Goal: Information Seeking & Learning: Find specific page/section

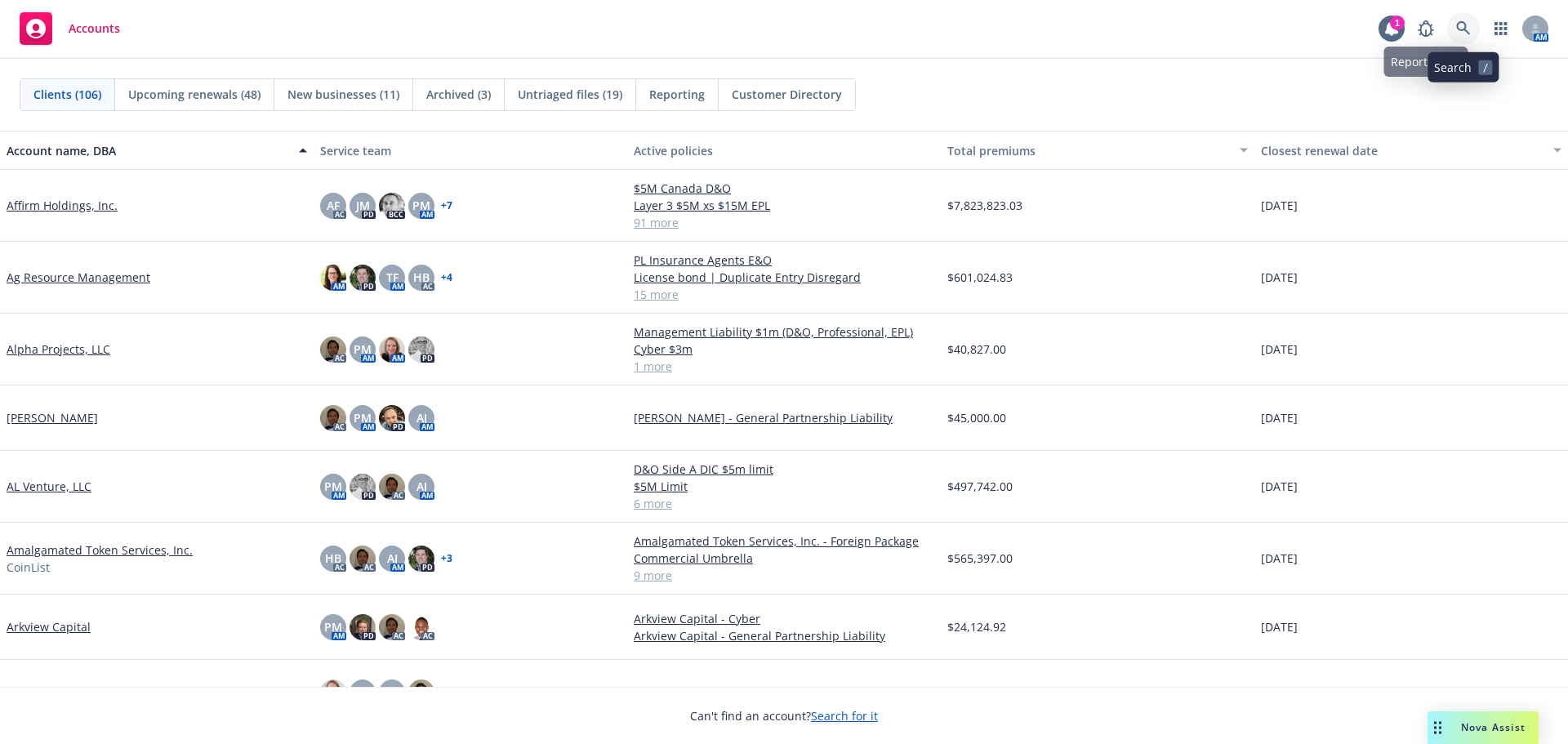
click at [1464, 24] on icon at bounding box center [1463, 28] width 14 height 14
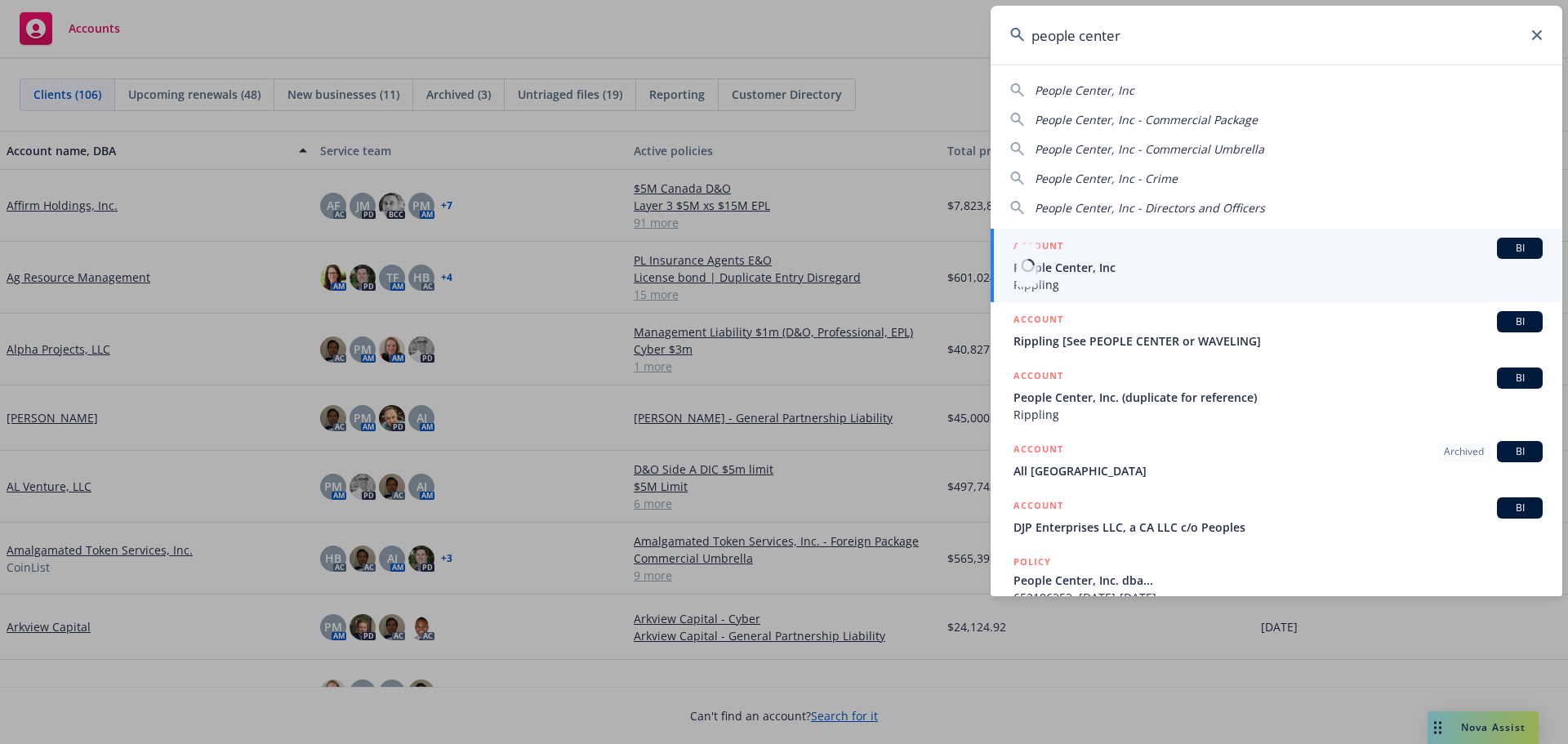
type input "people center"
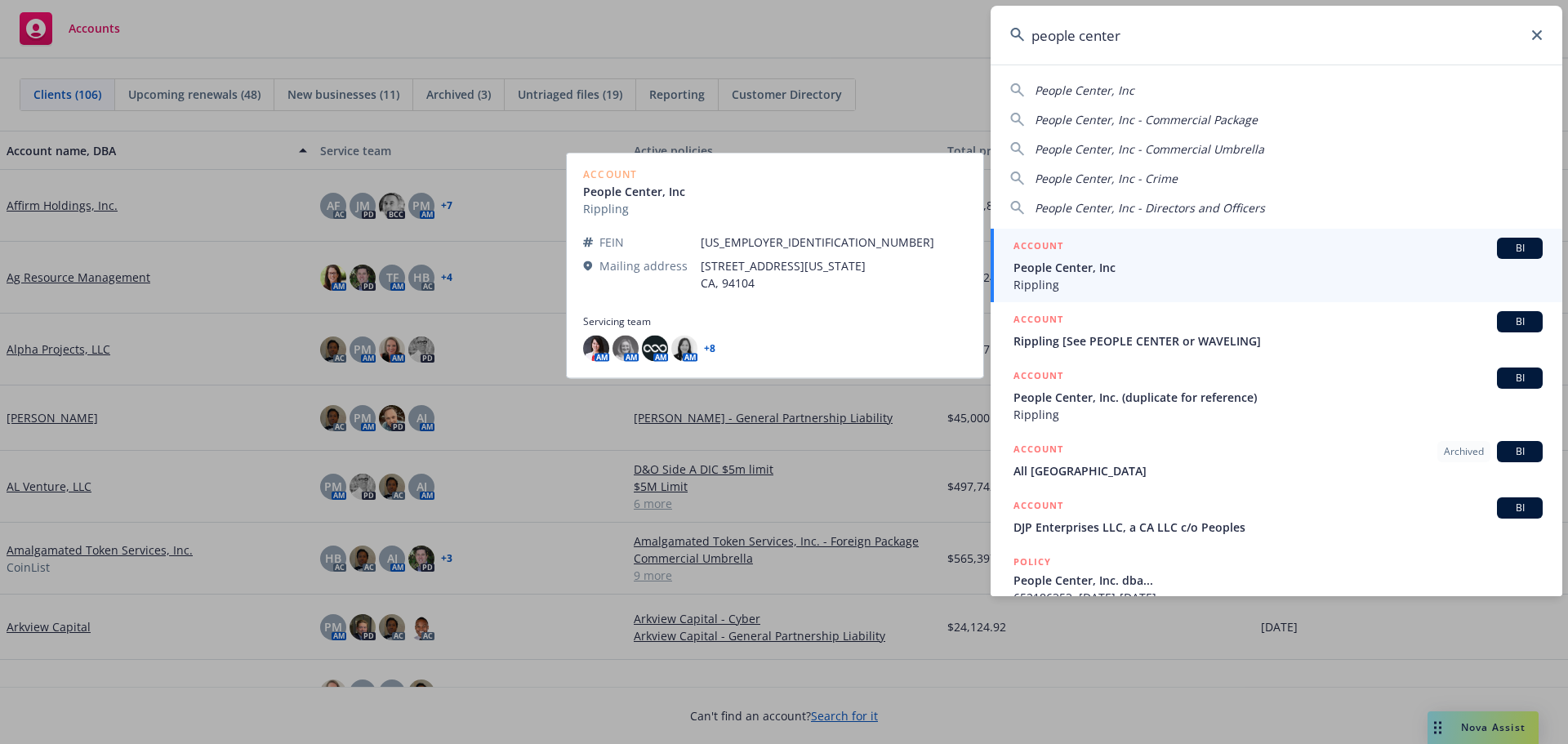
click at [1105, 277] on span "Rippling" at bounding box center [1278, 285] width 529 height 17
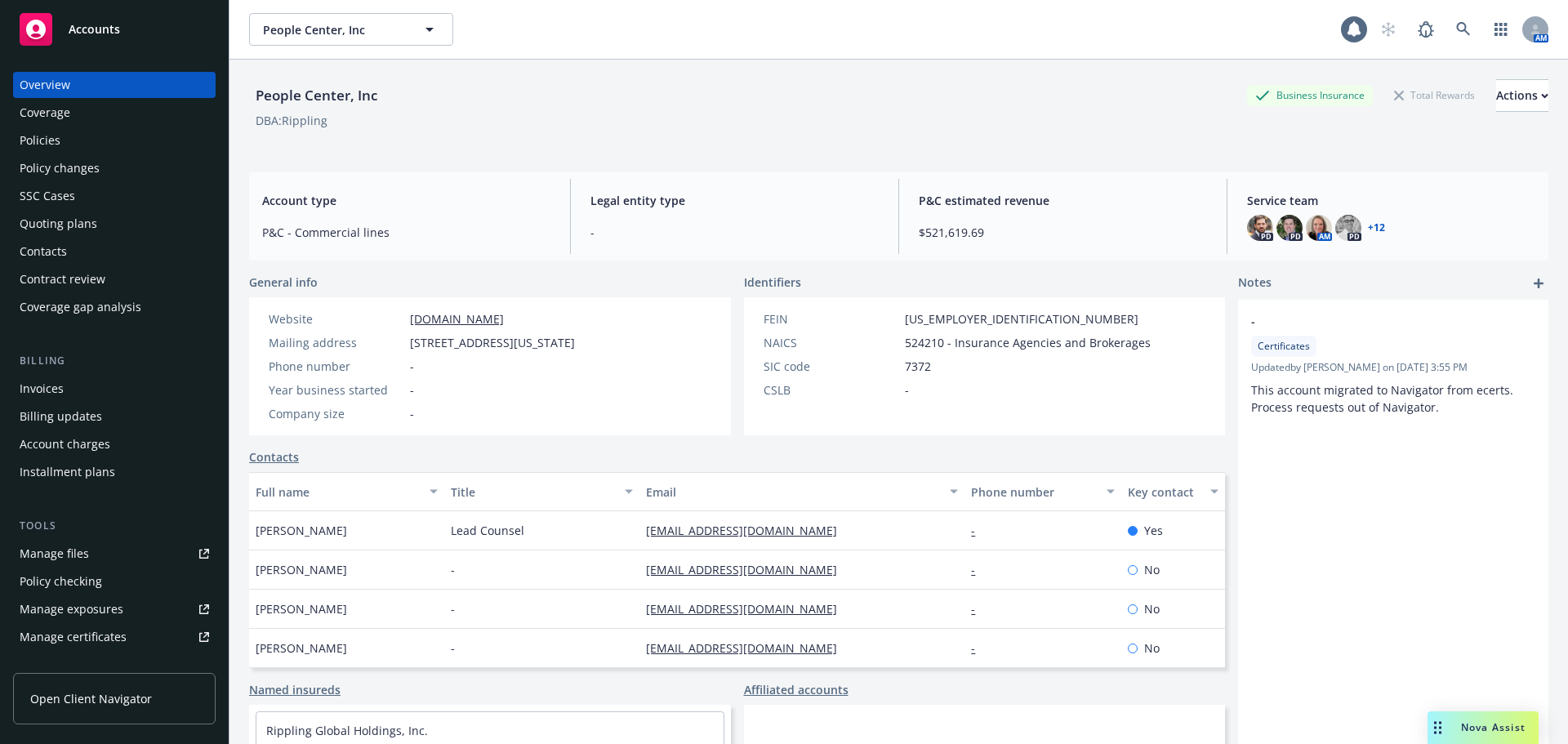
click at [41, 138] on div "Policies" at bounding box center [40, 140] width 41 height 26
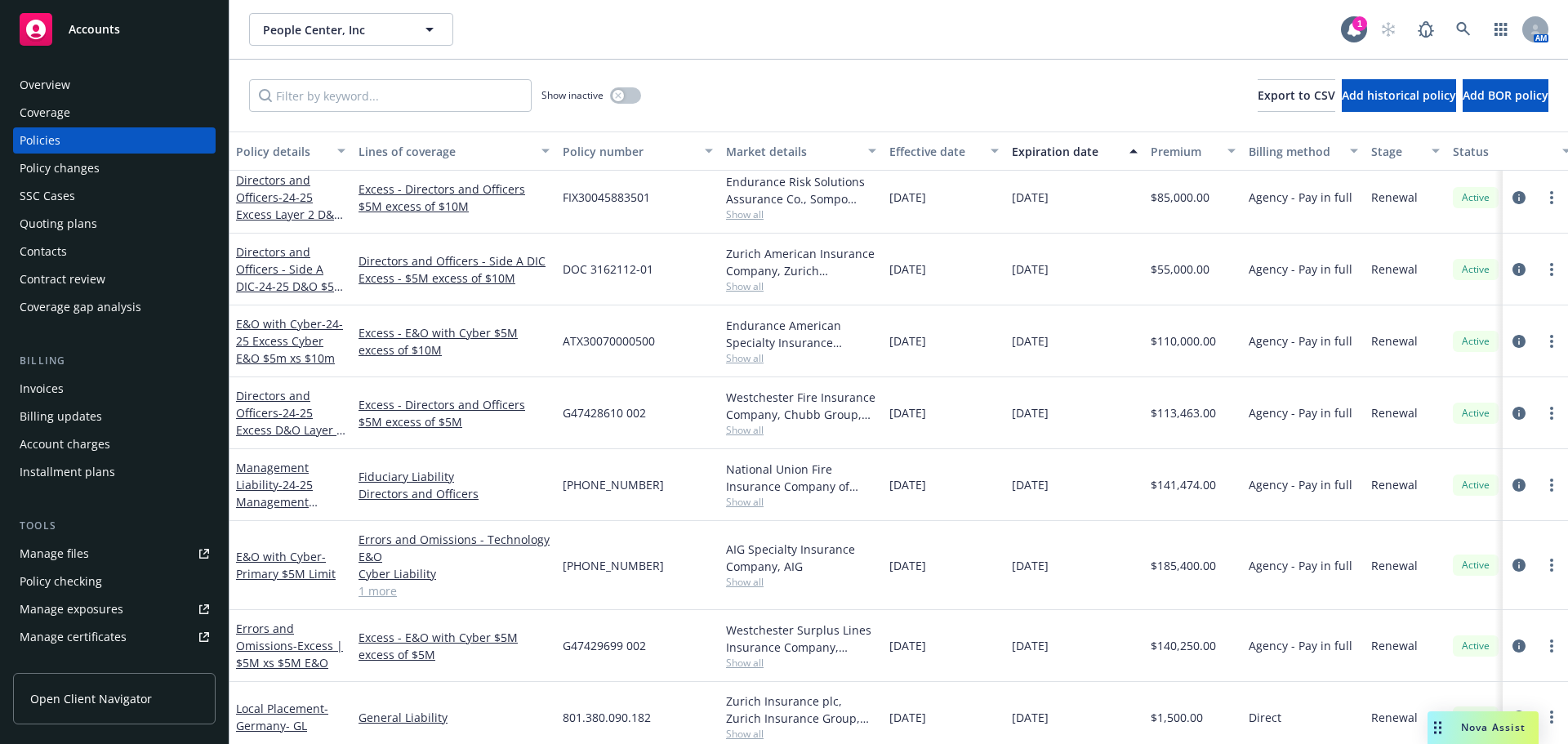
scroll to position [1144, 0]
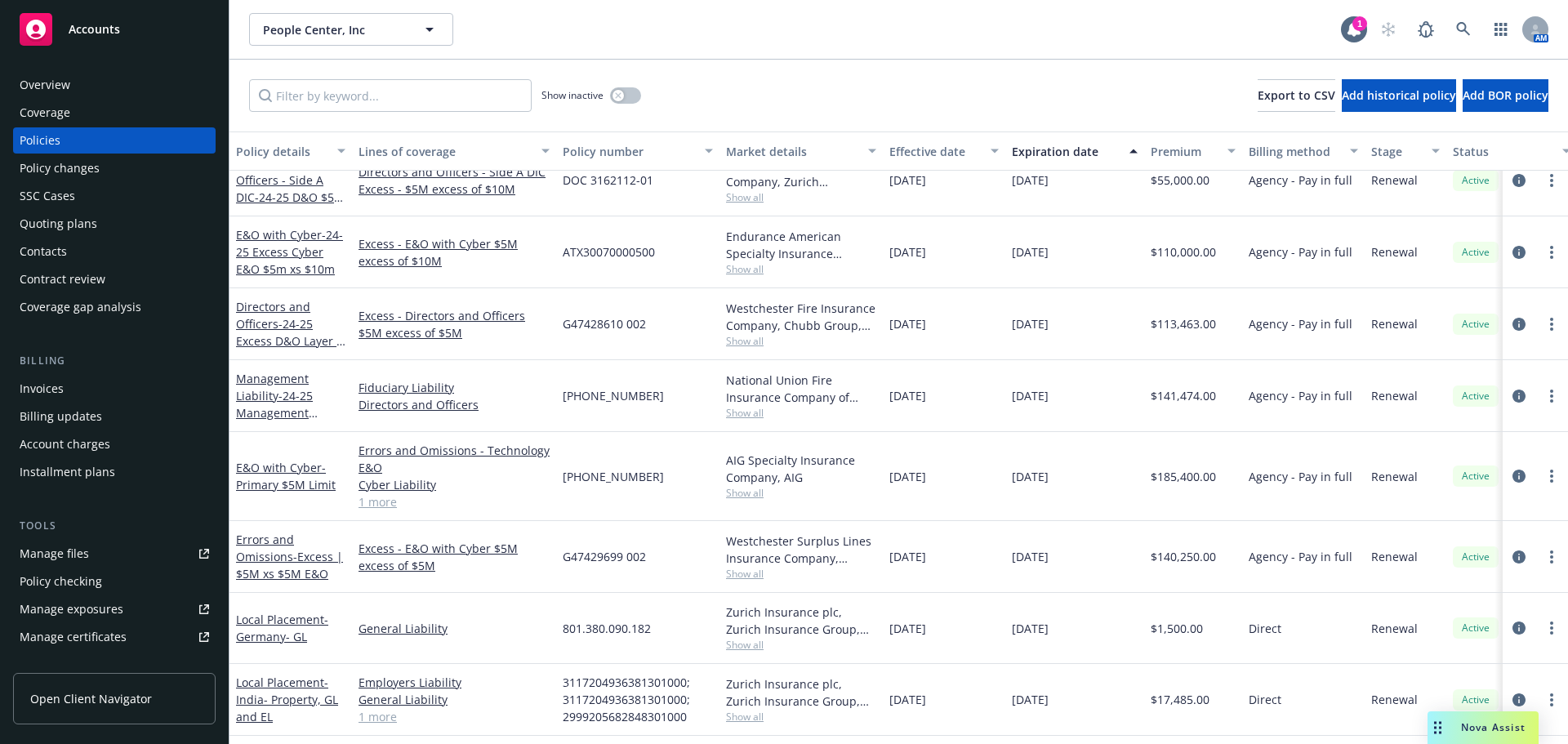
click at [58, 93] on div "Overview" at bounding box center [45, 85] width 50 height 26
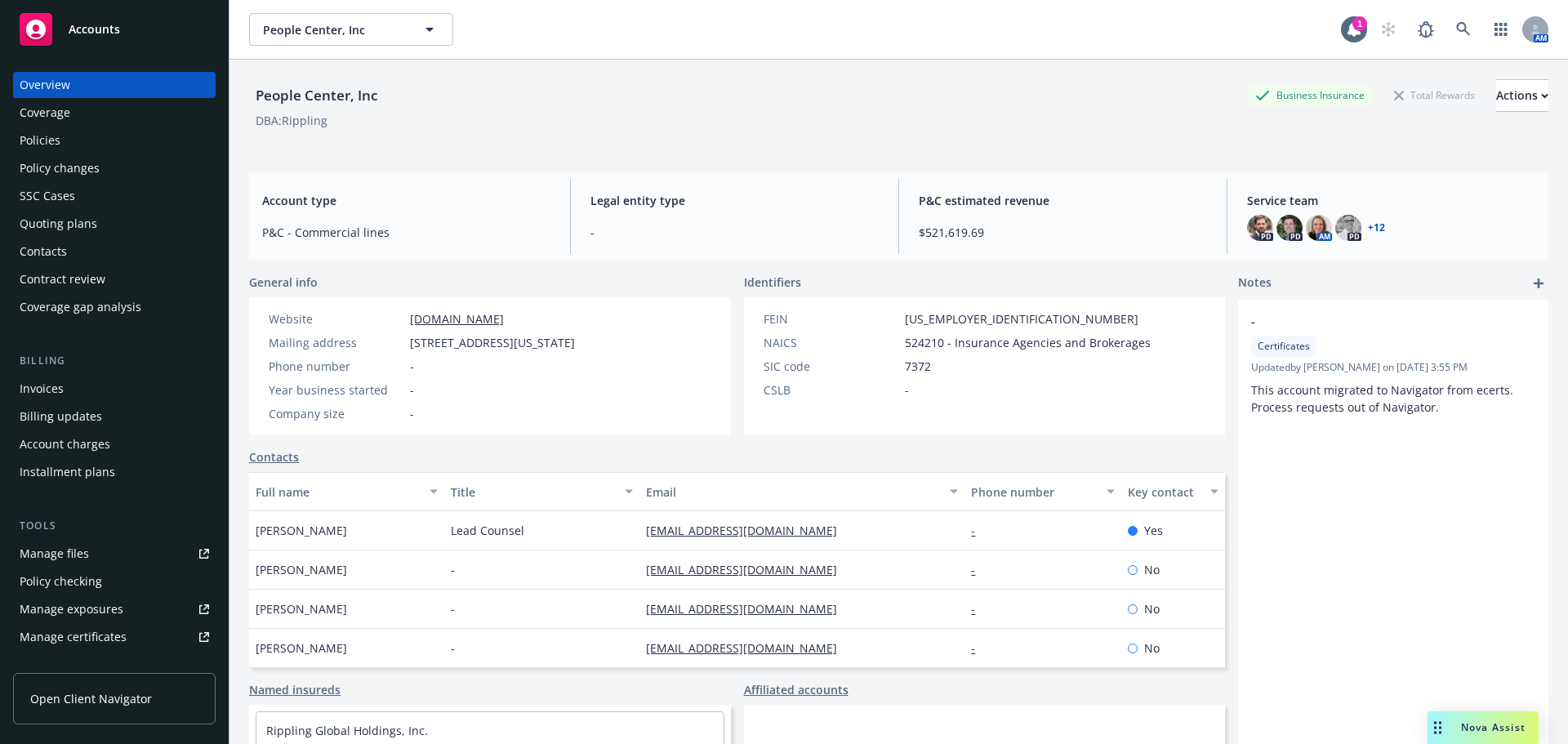
click at [79, 32] on span "Accounts" at bounding box center [94, 29] width 51 height 13
